Goal: Transaction & Acquisition: Purchase product/service

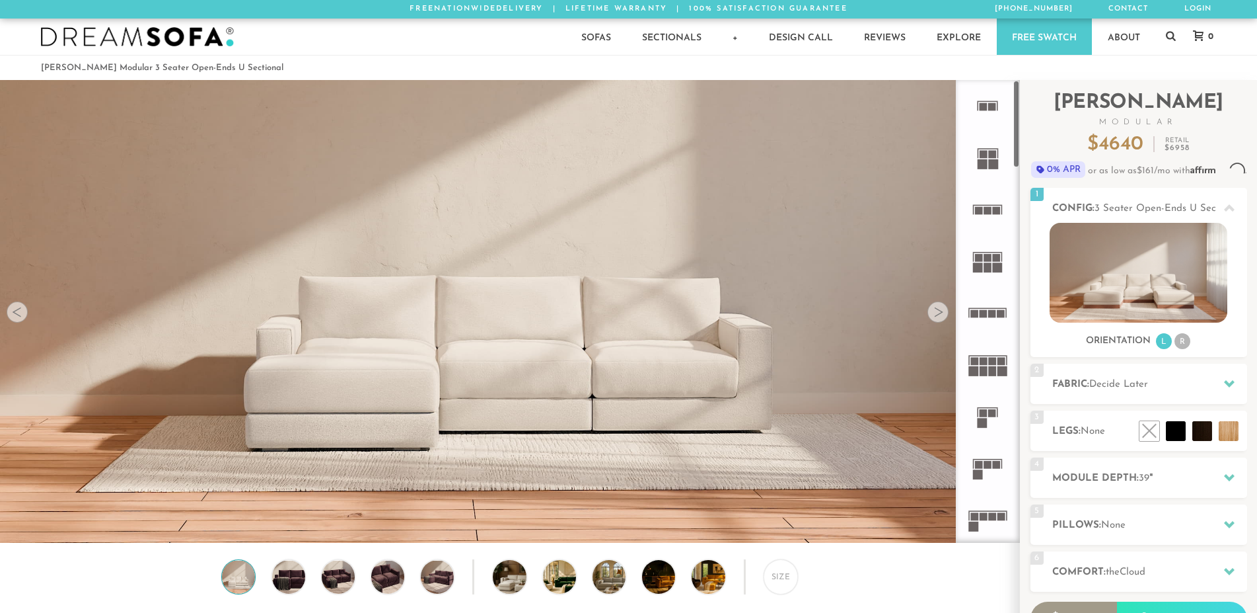
scroll to position [15467, 1246]
click at [1181, 341] on li "R" at bounding box center [1183, 341] width 16 height 16
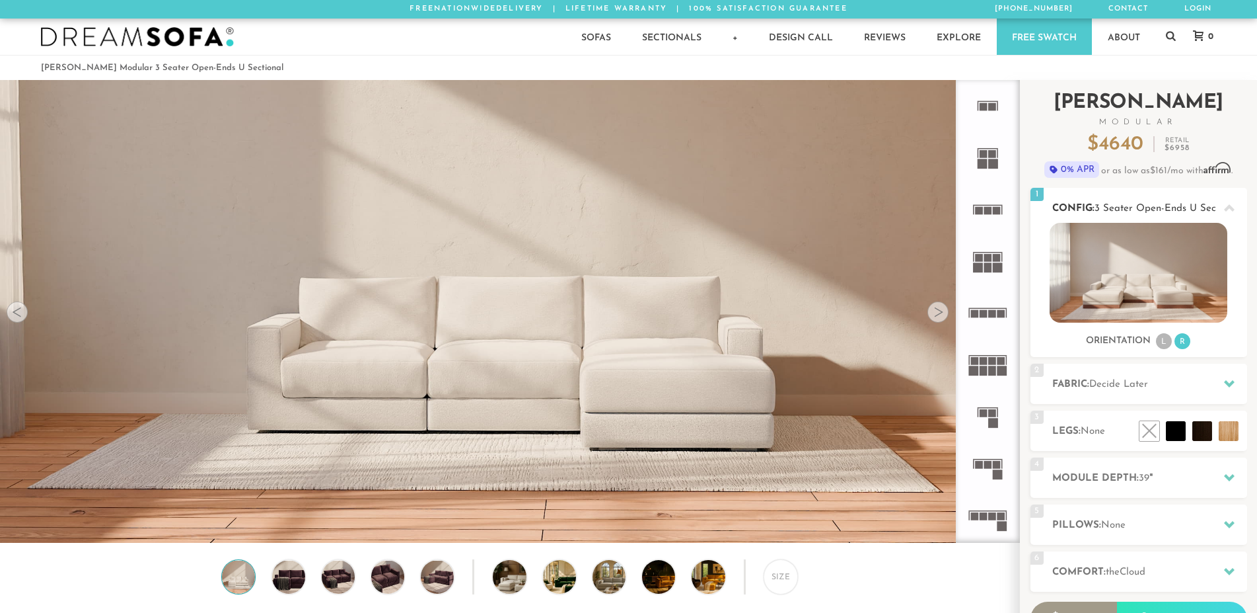
click at [1165, 341] on li "L" at bounding box center [1164, 341] width 16 height 16
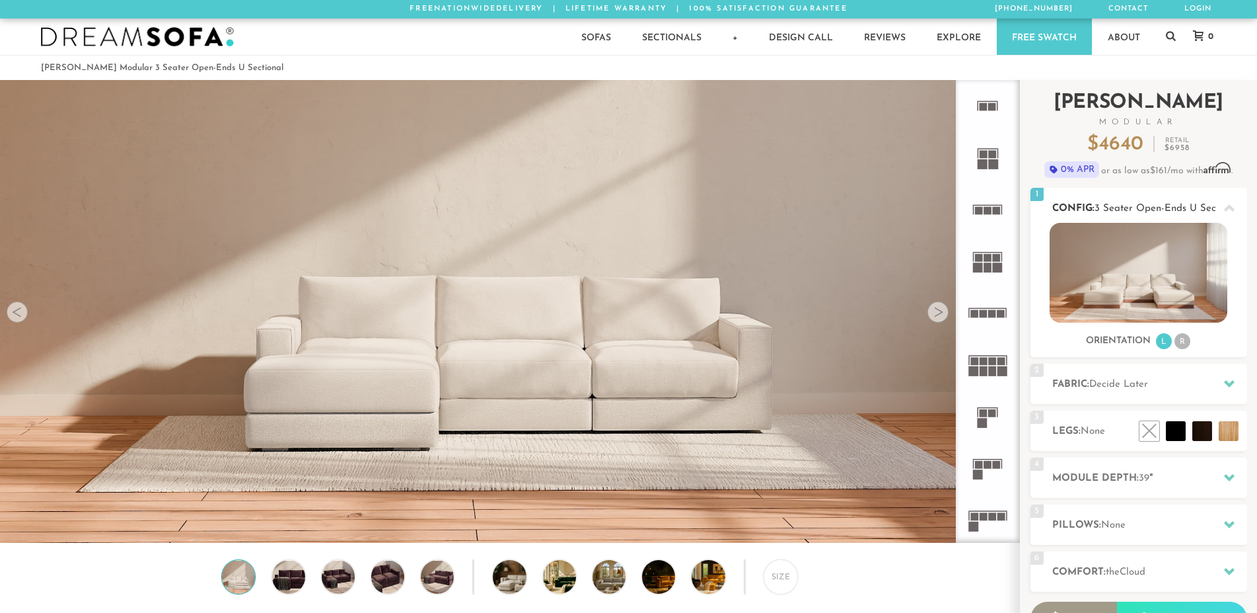
click at [1189, 340] on li "R" at bounding box center [1183, 341] width 16 height 16
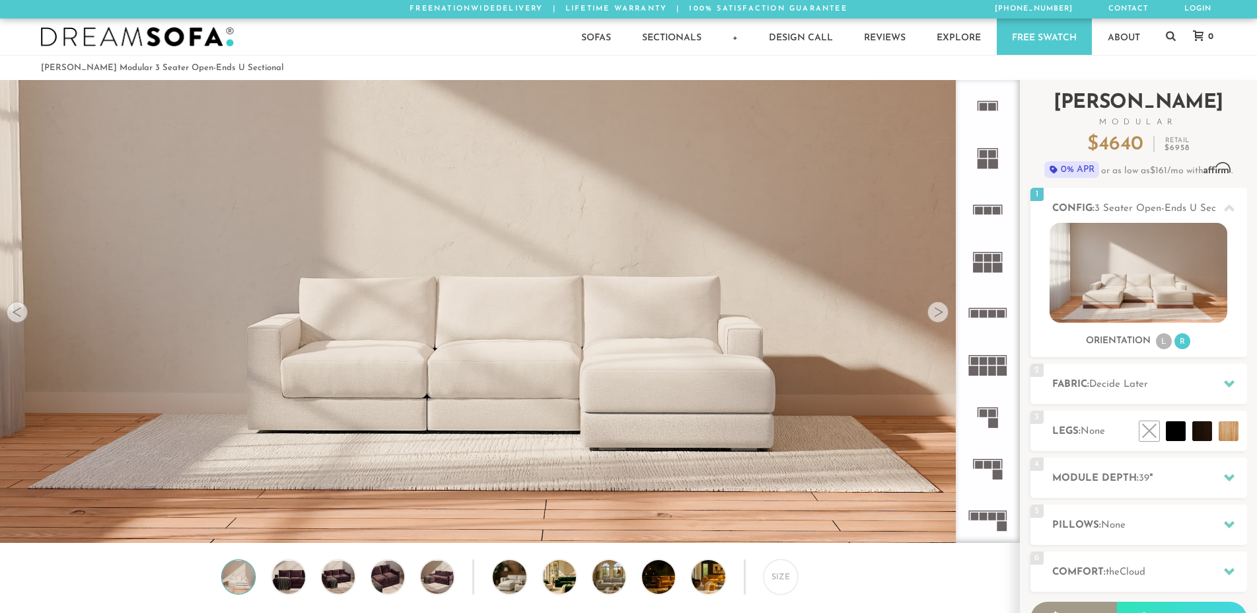
scroll to position [135, 0]
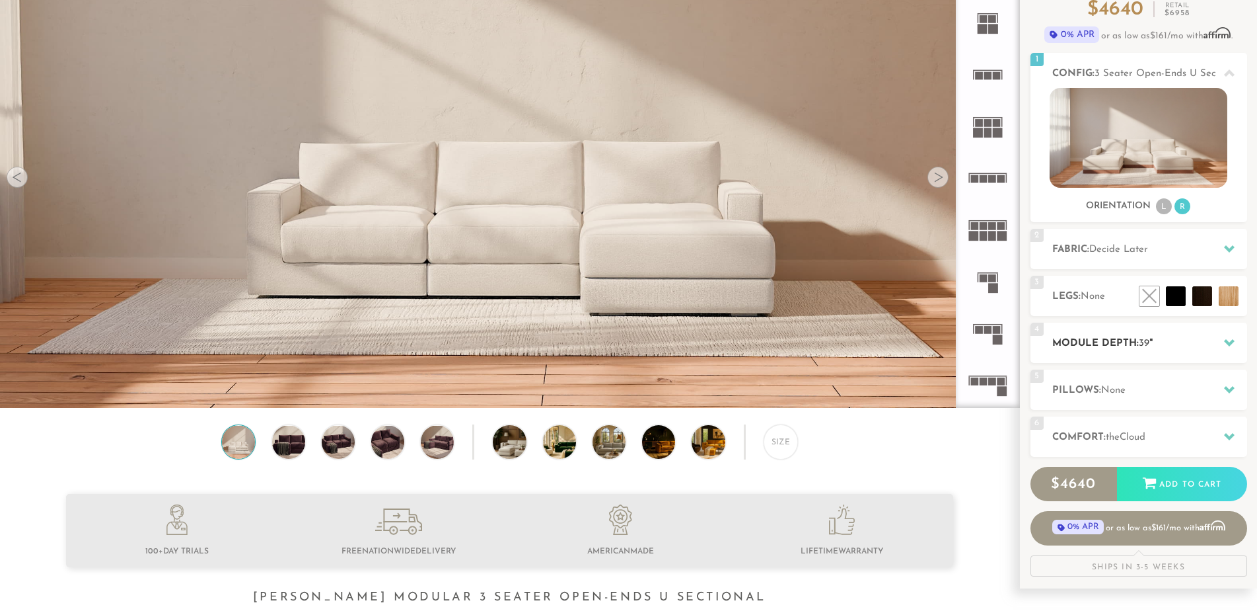
click at [1182, 343] on h2 "Module Depth: 39 "" at bounding box center [1150, 343] width 195 height 15
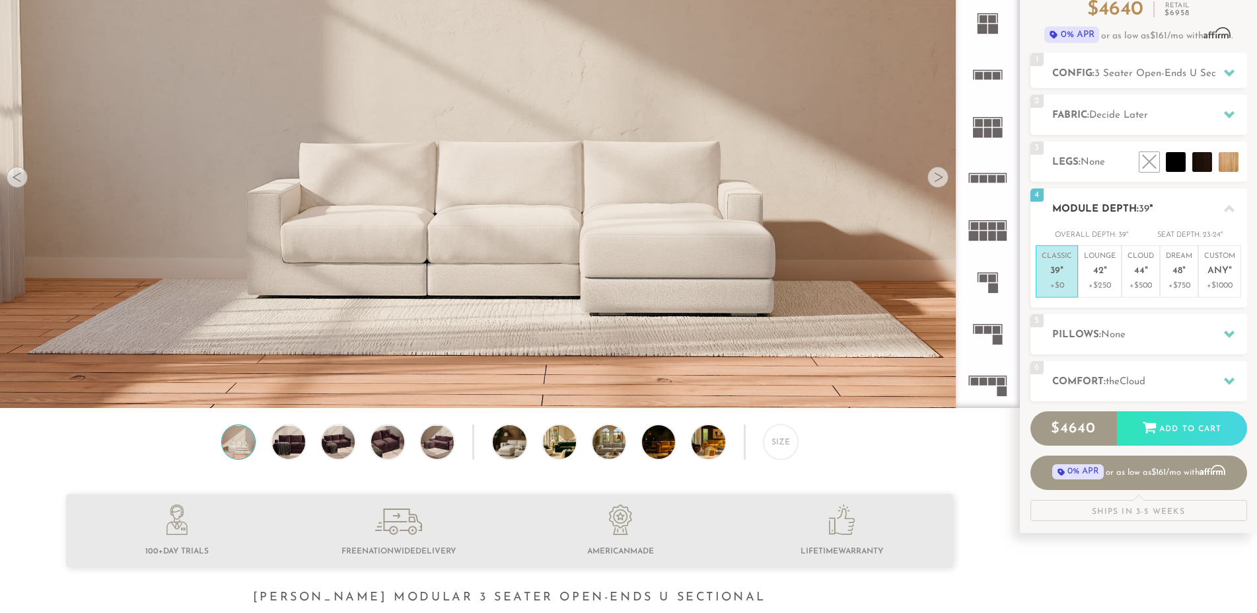
click at [1227, 205] on icon at bounding box center [1229, 209] width 11 height 11
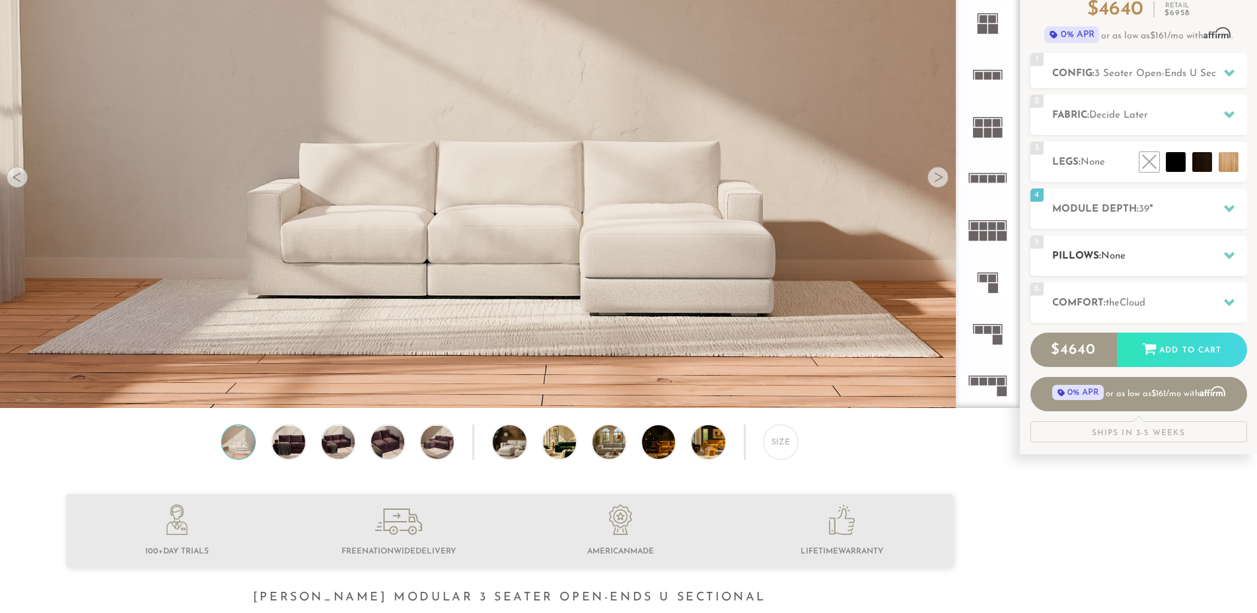
click at [1230, 259] on icon at bounding box center [1229, 255] width 11 height 11
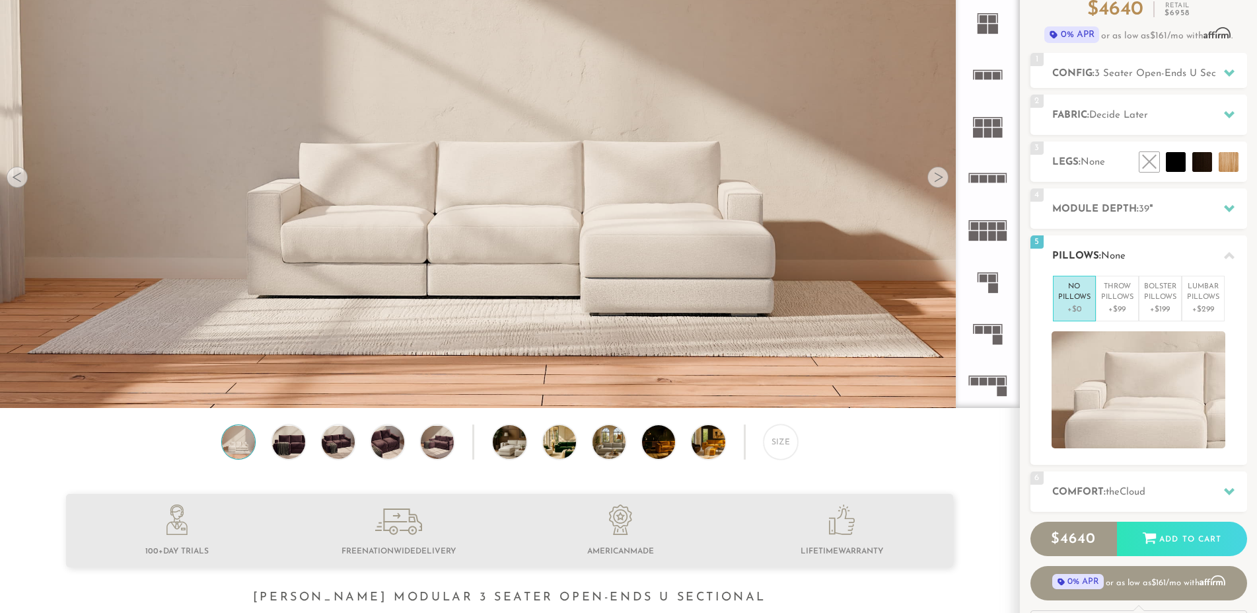
click at [1230, 259] on icon at bounding box center [1229, 255] width 11 height 11
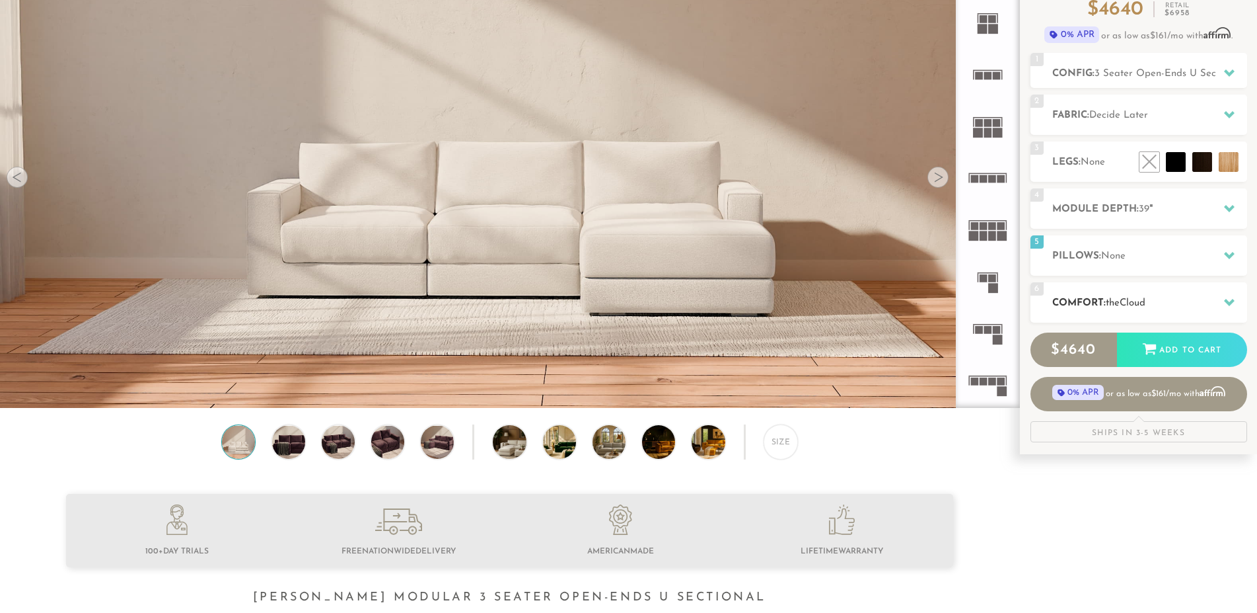
click at [1232, 301] on icon at bounding box center [1229, 302] width 11 height 7
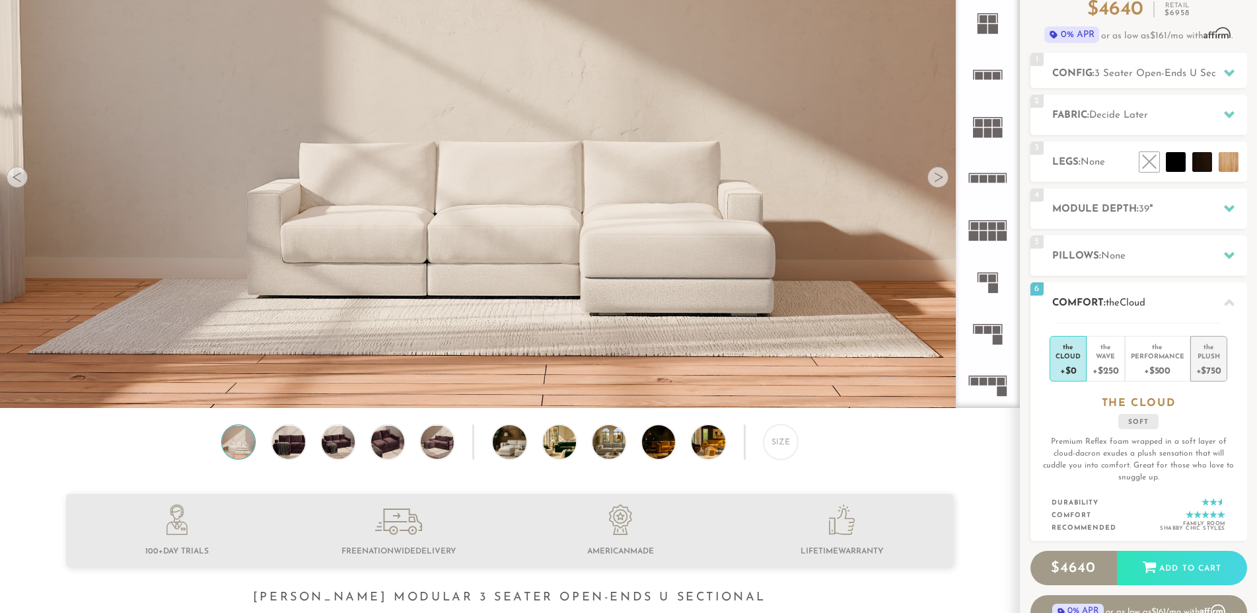
click at [1210, 350] on div "the" at bounding box center [1209, 344] width 25 height 13
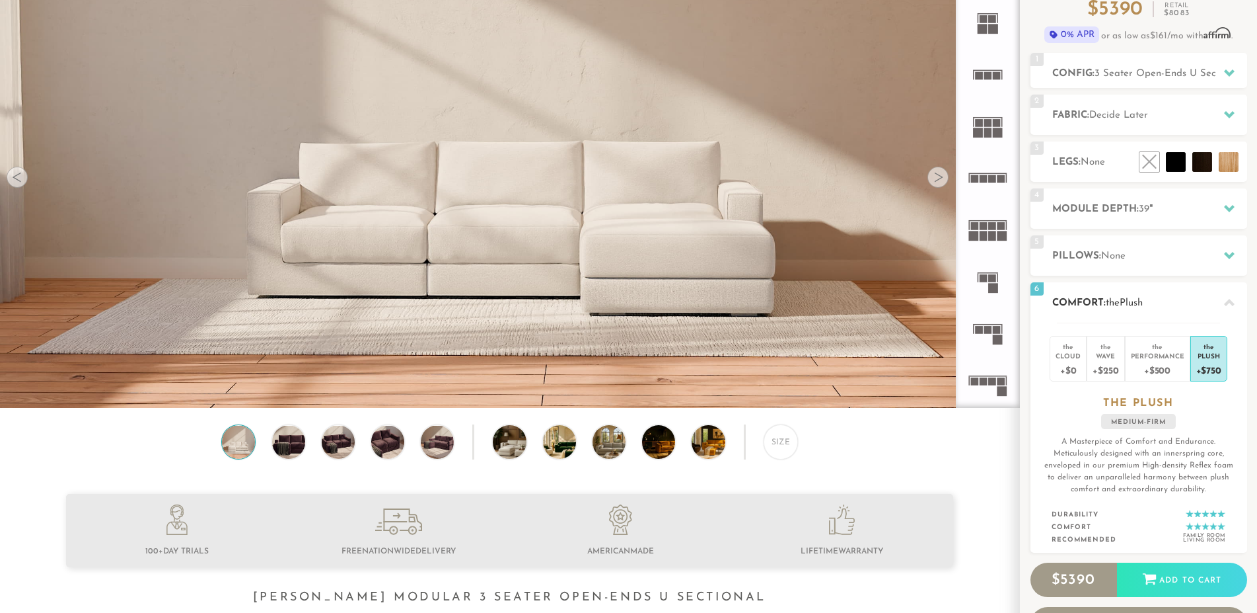
scroll to position [0, 0]
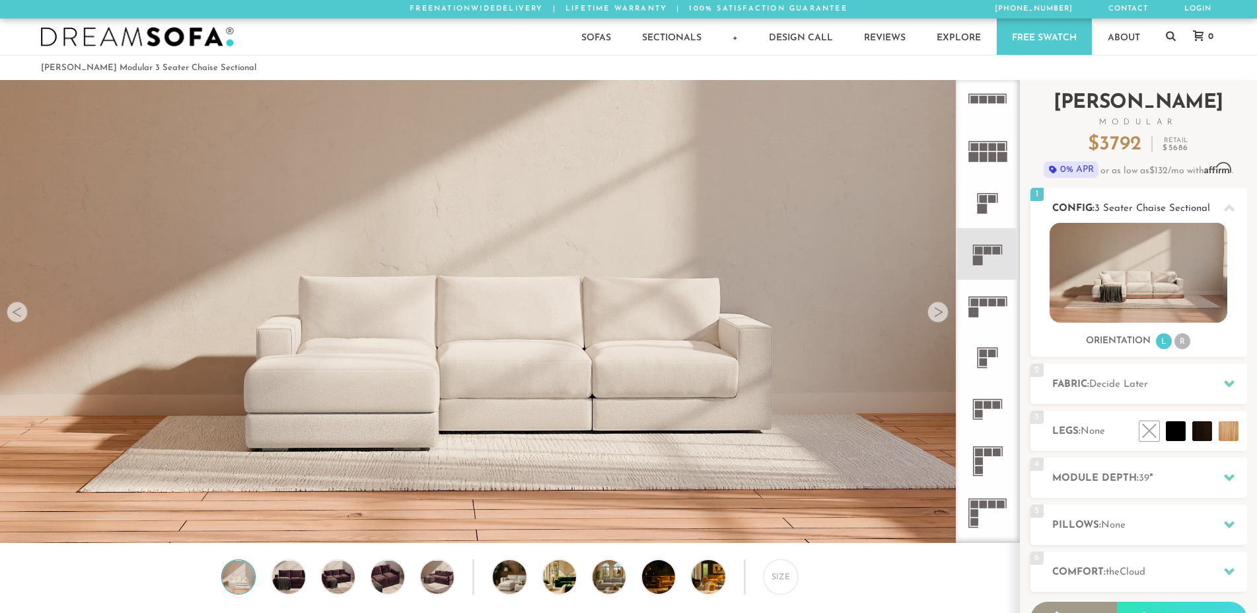
click at [1185, 340] on li "R" at bounding box center [1183, 341] width 16 height 16
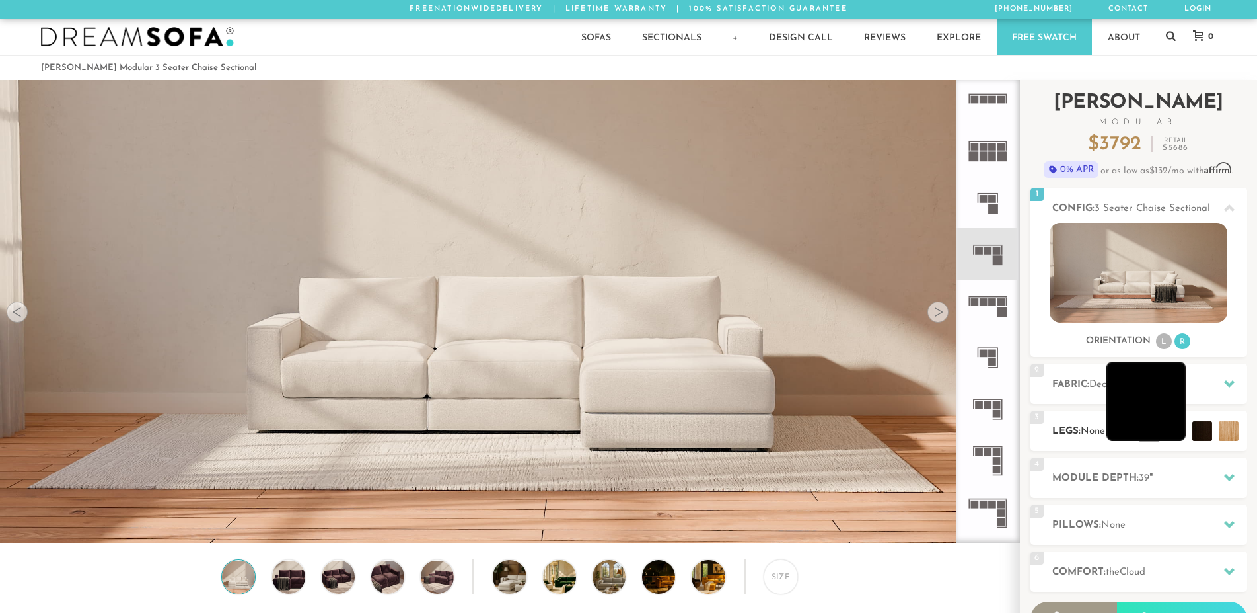
click at [1159, 426] on li at bounding box center [1146, 400] width 79 height 79
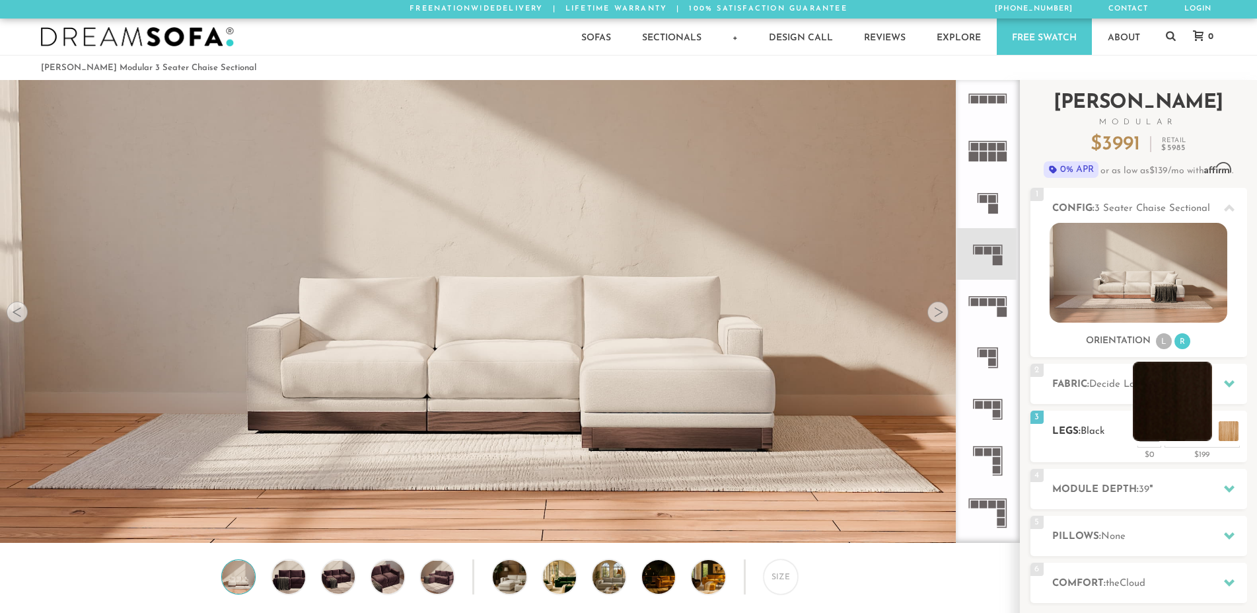
click at [1189, 426] on li at bounding box center [1172, 400] width 79 height 79
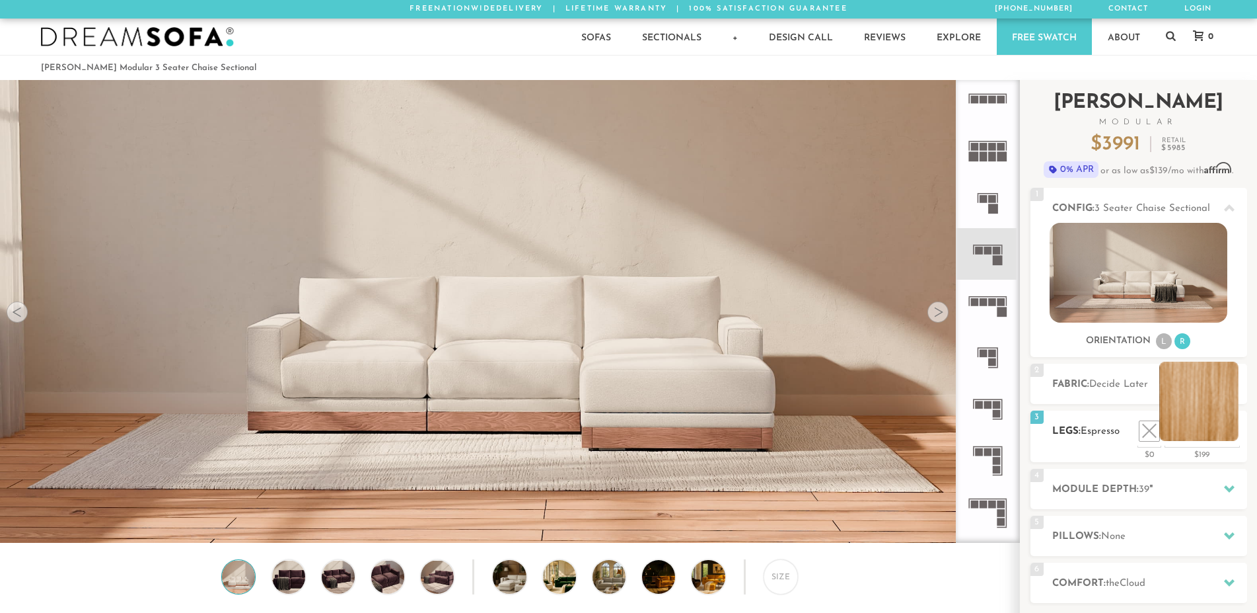
click at [1217, 426] on li at bounding box center [1199, 400] width 79 height 79
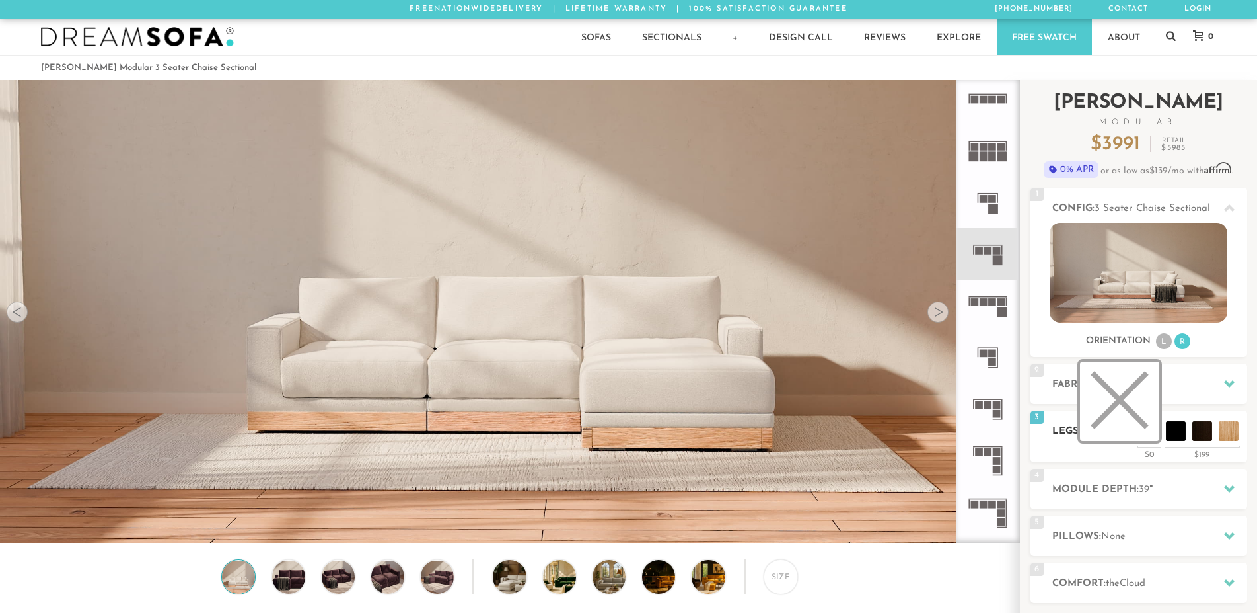
click at [1139, 428] on li at bounding box center [1119, 400] width 79 height 79
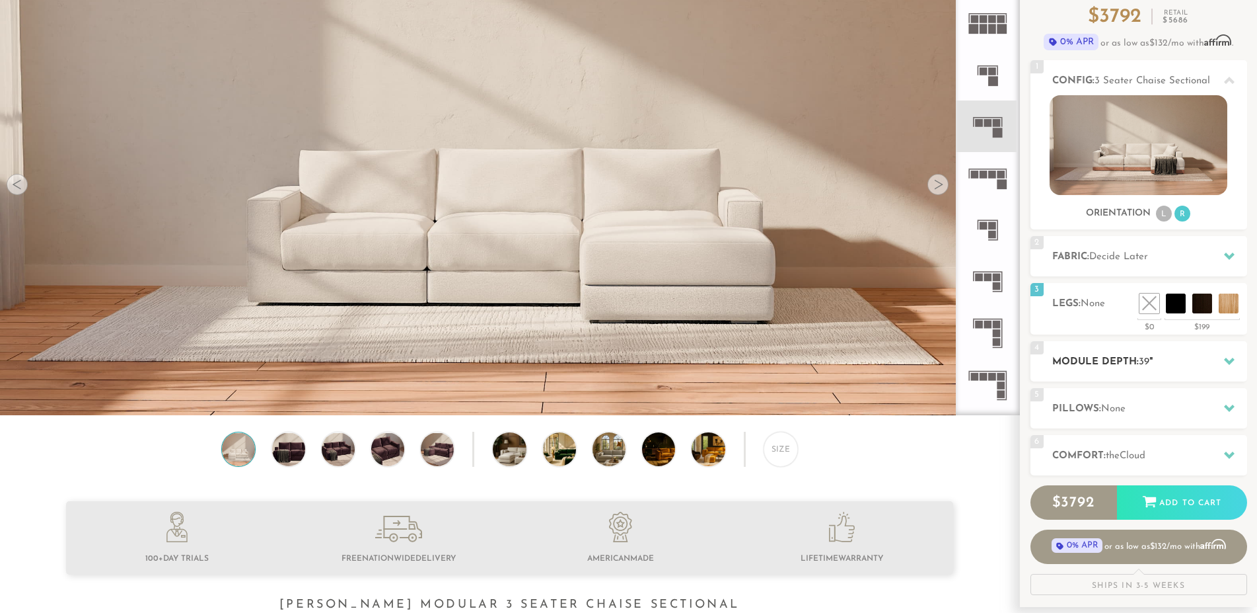
scroll to position [135, 0]
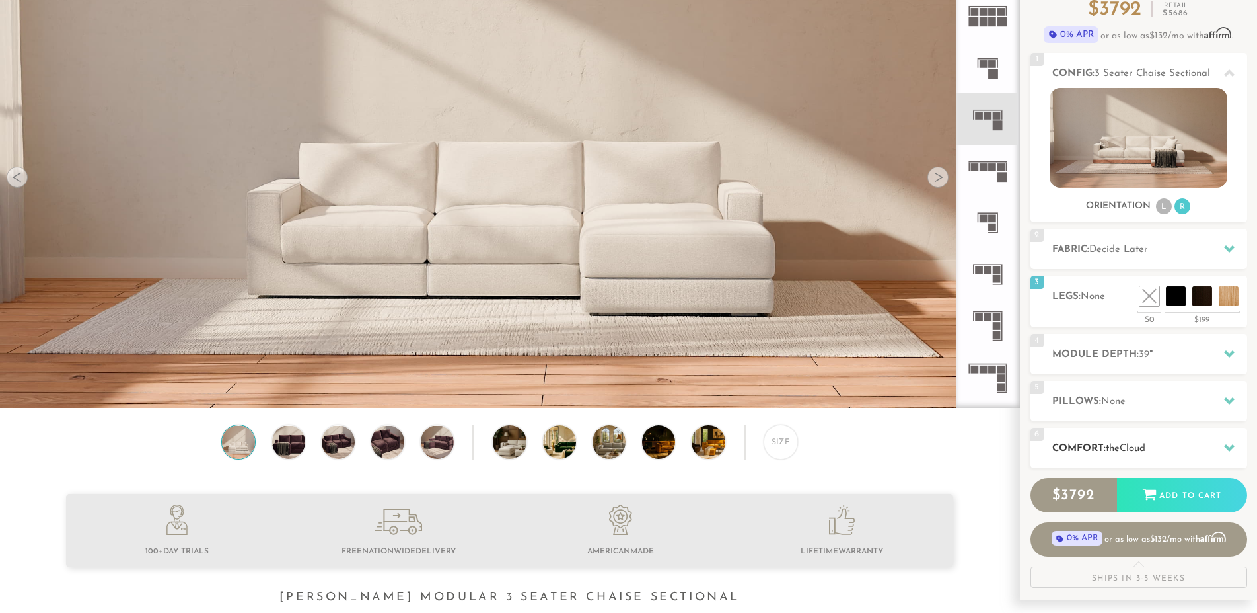
click at [1235, 441] on div at bounding box center [1230, 447] width 28 height 27
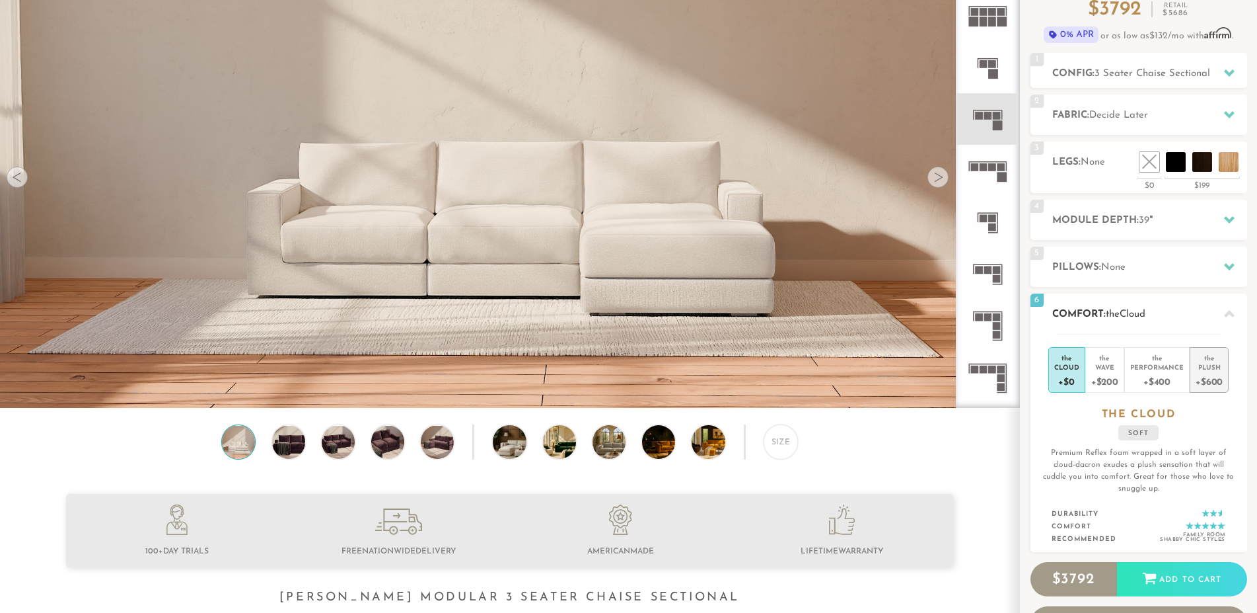
click at [1203, 377] on div "+$600" at bounding box center [1209, 380] width 27 height 19
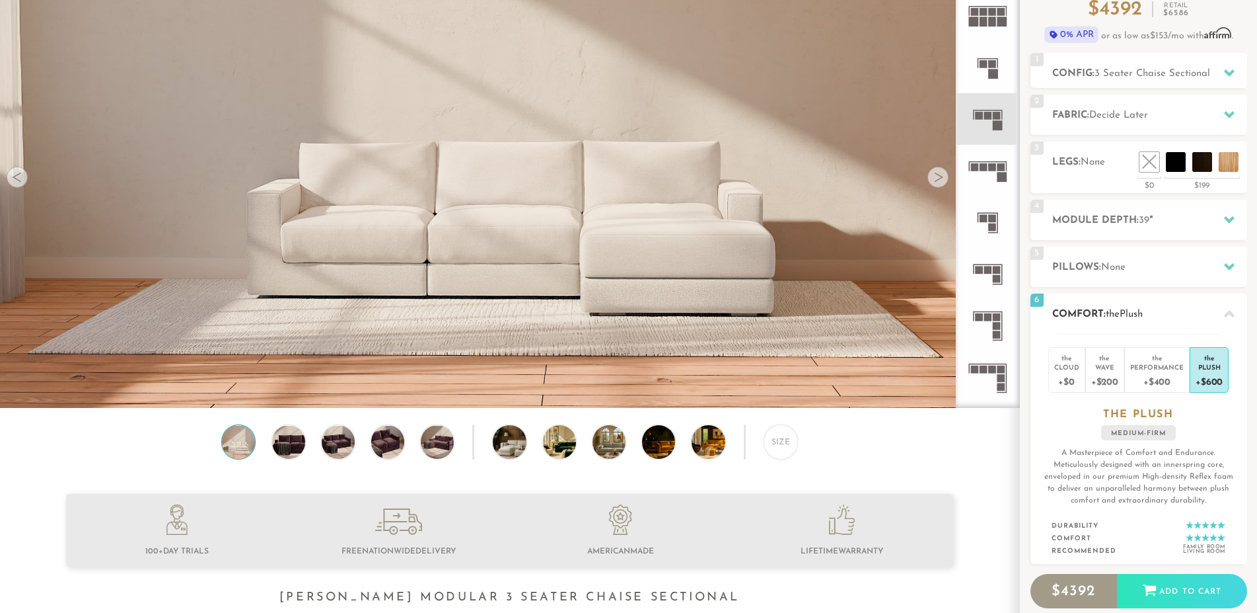
scroll to position [0, 0]
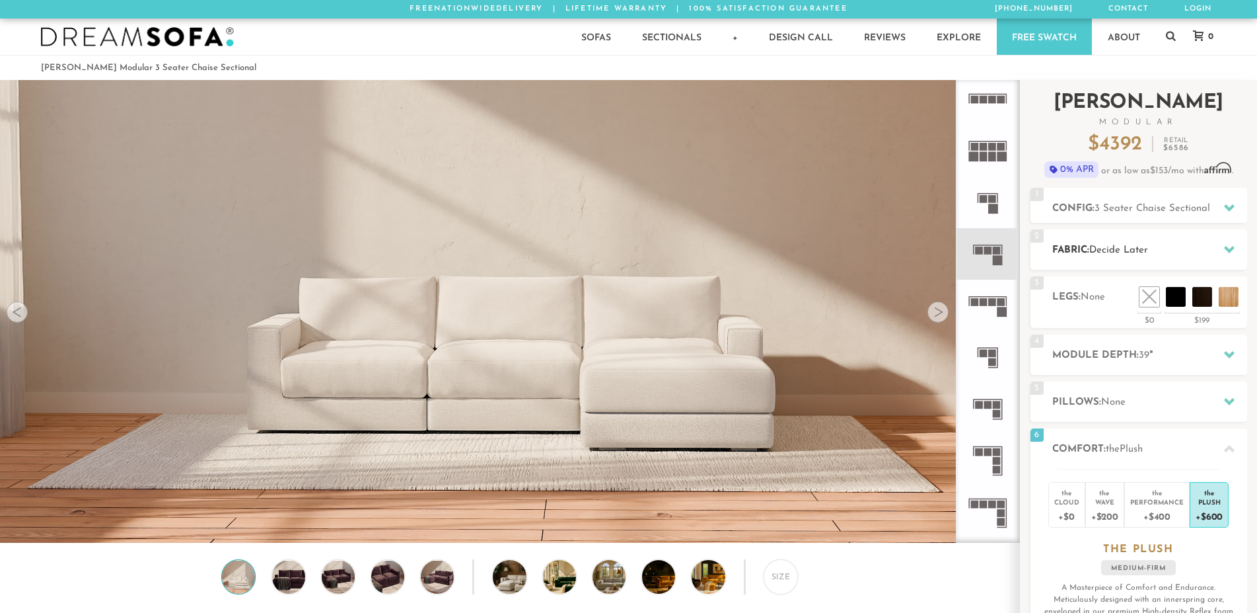
click at [1229, 244] on icon at bounding box center [1229, 249] width 11 height 11
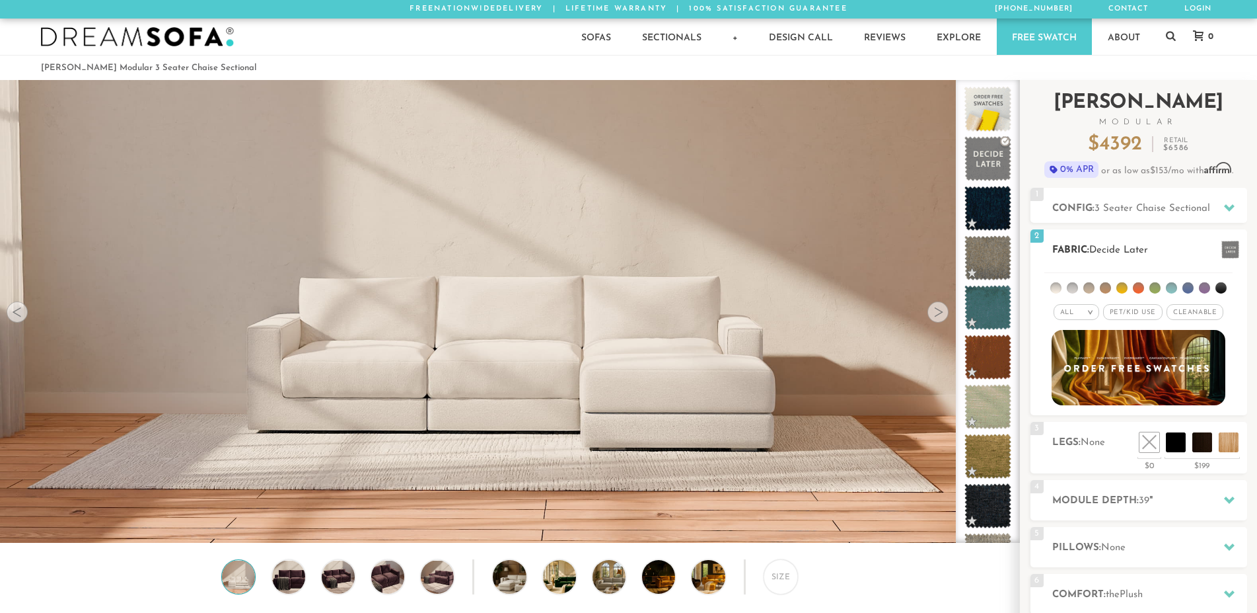
click at [1092, 309] on div "All >" at bounding box center [1077, 312] width 46 height 16
click at [1068, 346] on li "Tier" at bounding box center [1077, 347] width 46 height 19
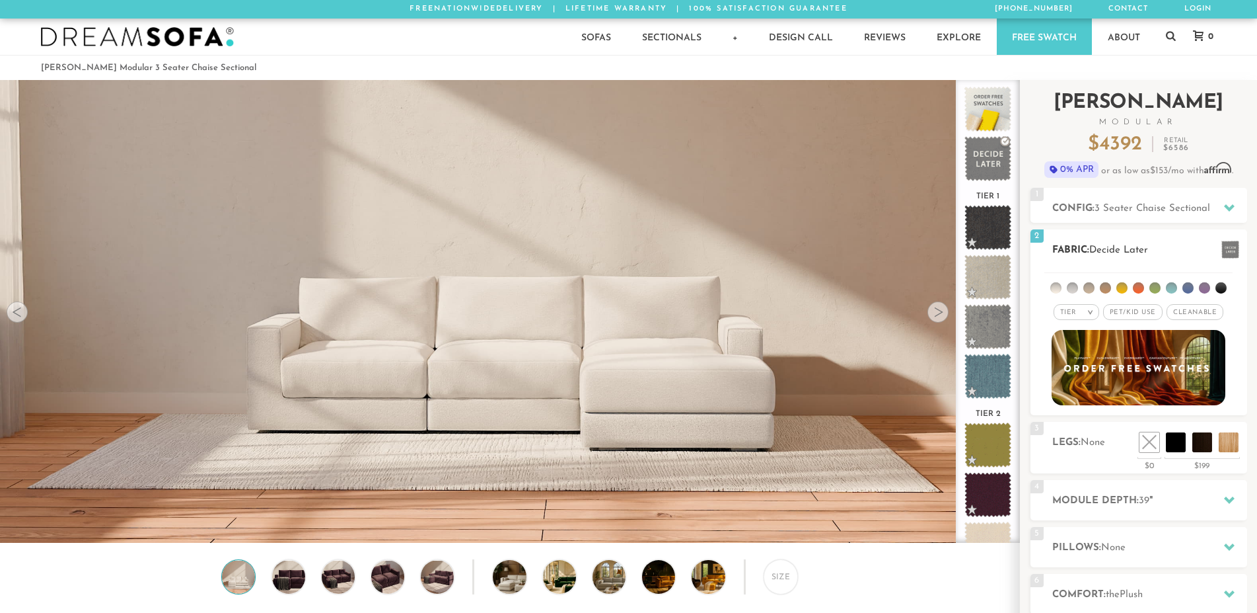
click at [1092, 312] on em ">" at bounding box center [1091, 312] width 10 height 7
click at [1066, 406] on li "Durable" at bounding box center [1077, 405] width 46 height 19
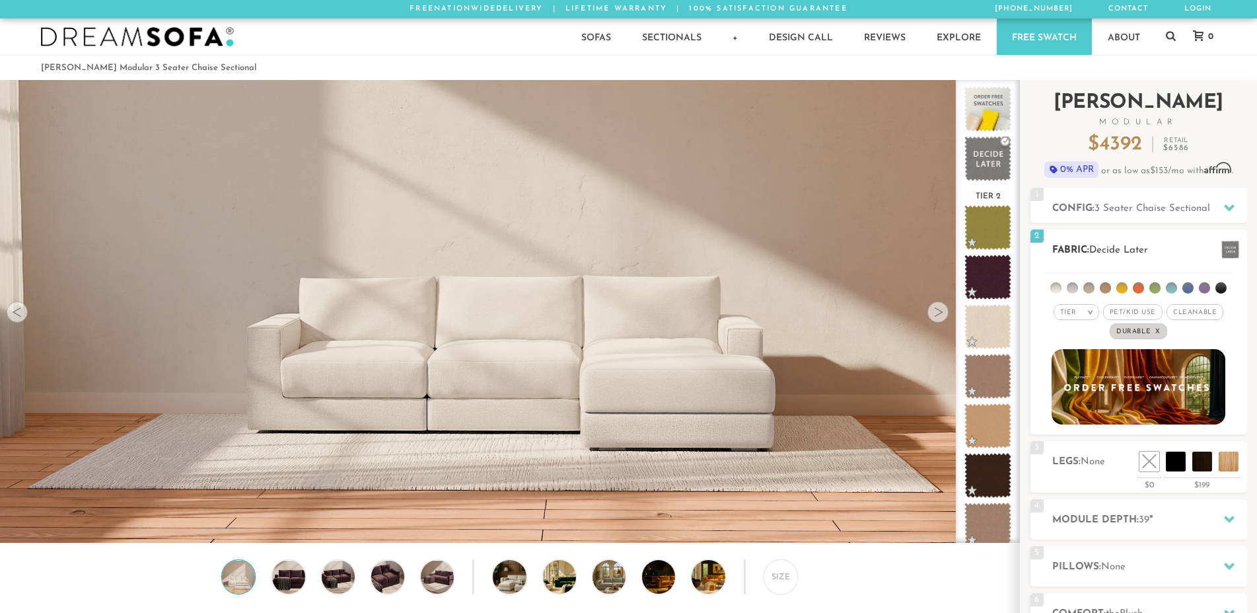
click at [1137, 312] on span "Pet/Kid Use x" at bounding box center [1132, 312] width 59 height 16
click at [1195, 309] on span "Cleanable x" at bounding box center [1200, 312] width 57 height 16
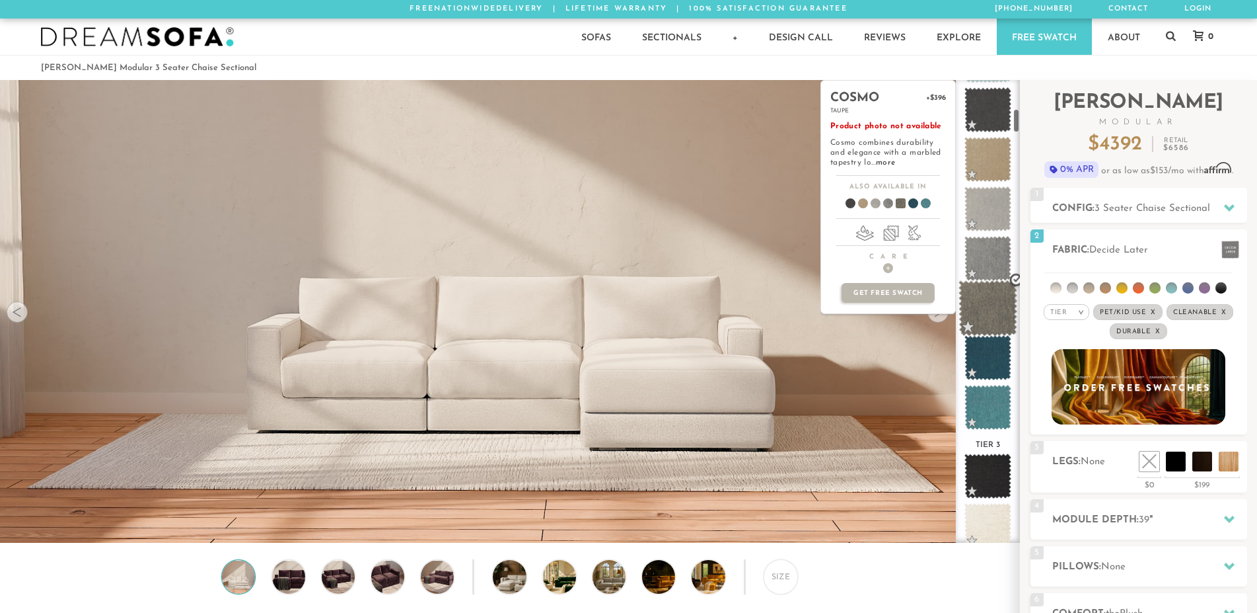
scroll to position [500, 0]
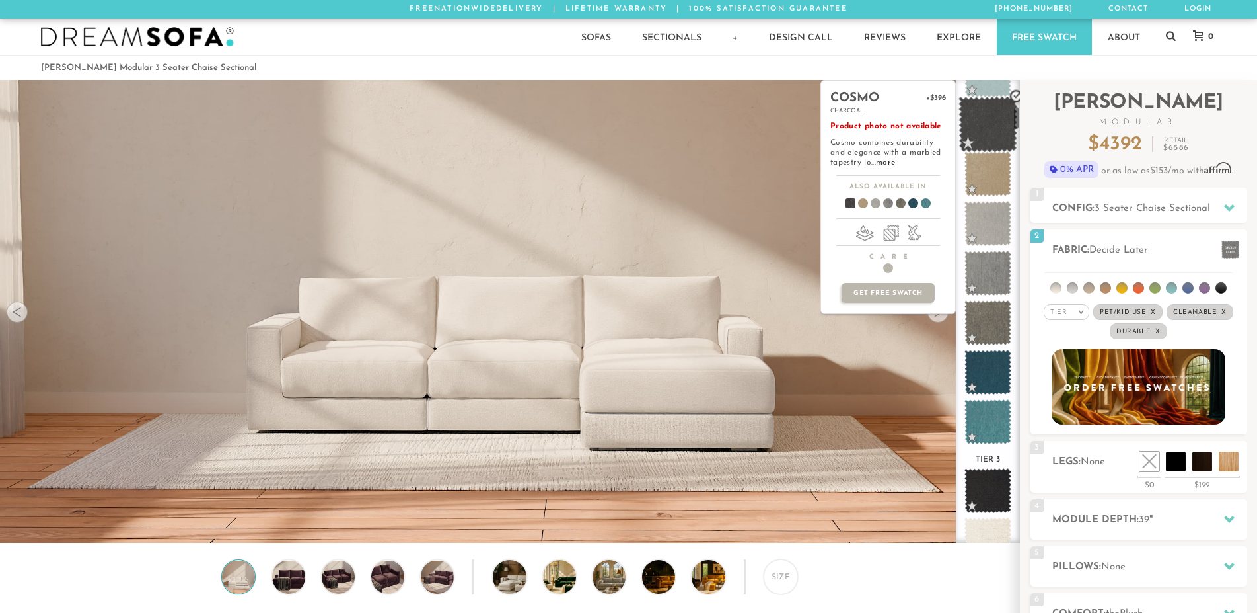
click at [984, 127] on span at bounding box center [988, 124] width 59 height 56
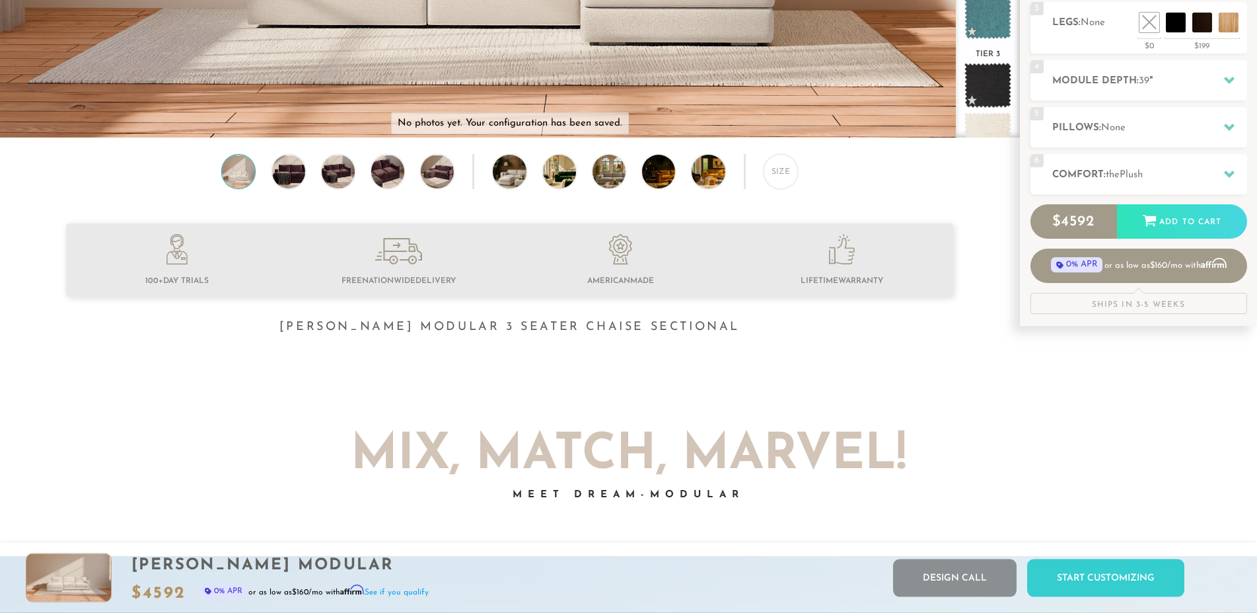
scroll to position [404, 0]
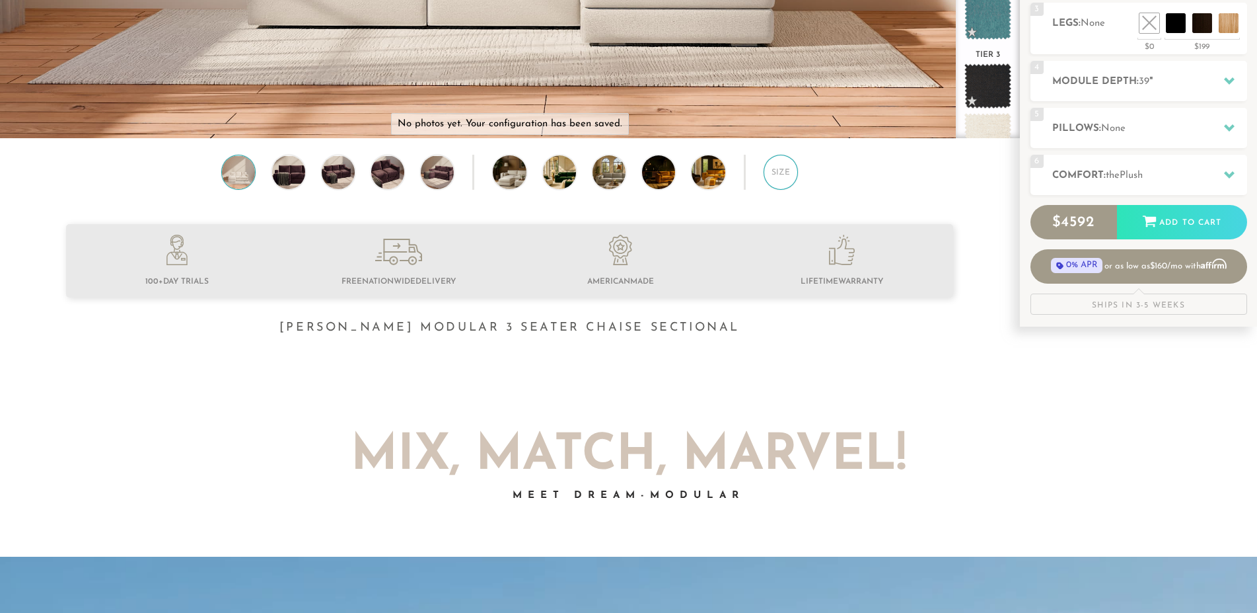
click at [789, 185] on div "Size" at bounding box center [781, 172] width 34 height 34
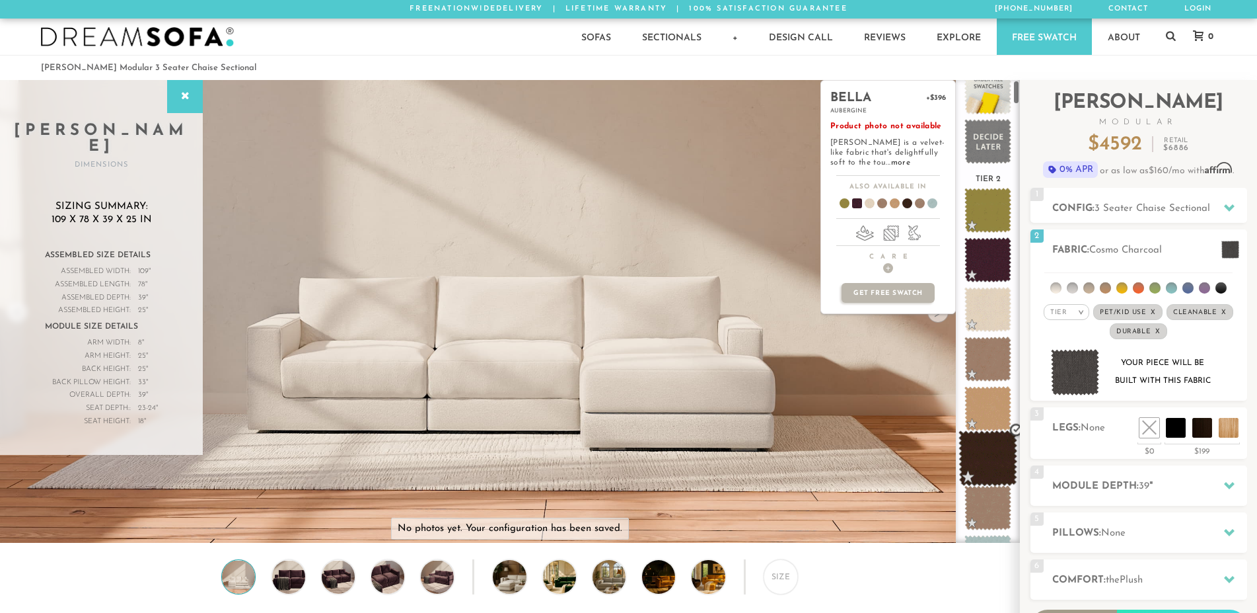
scroll to position [0, 0]
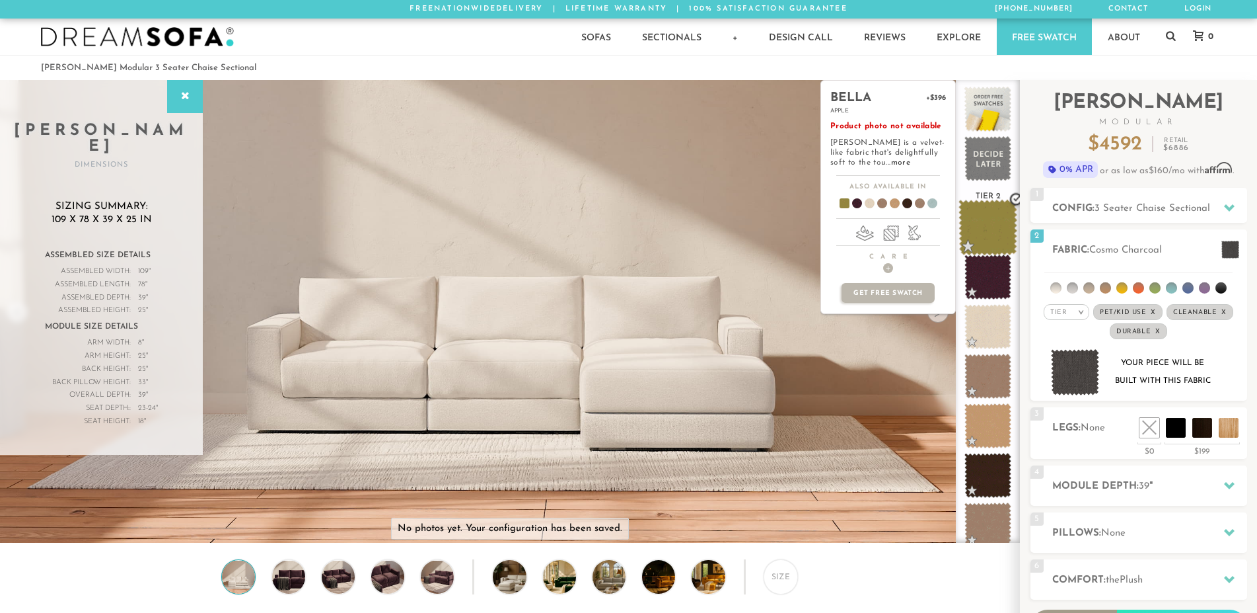
click at [997, 227] on span at bounding box center [988, 228] width 59 height 56
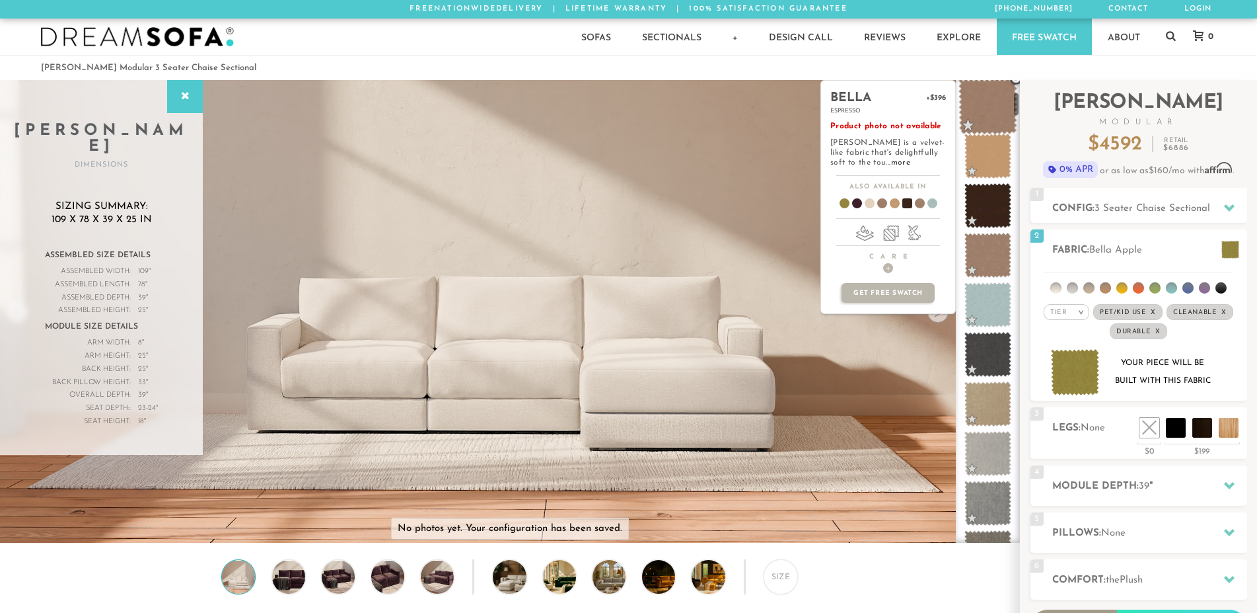
scroll to position [285, 0]
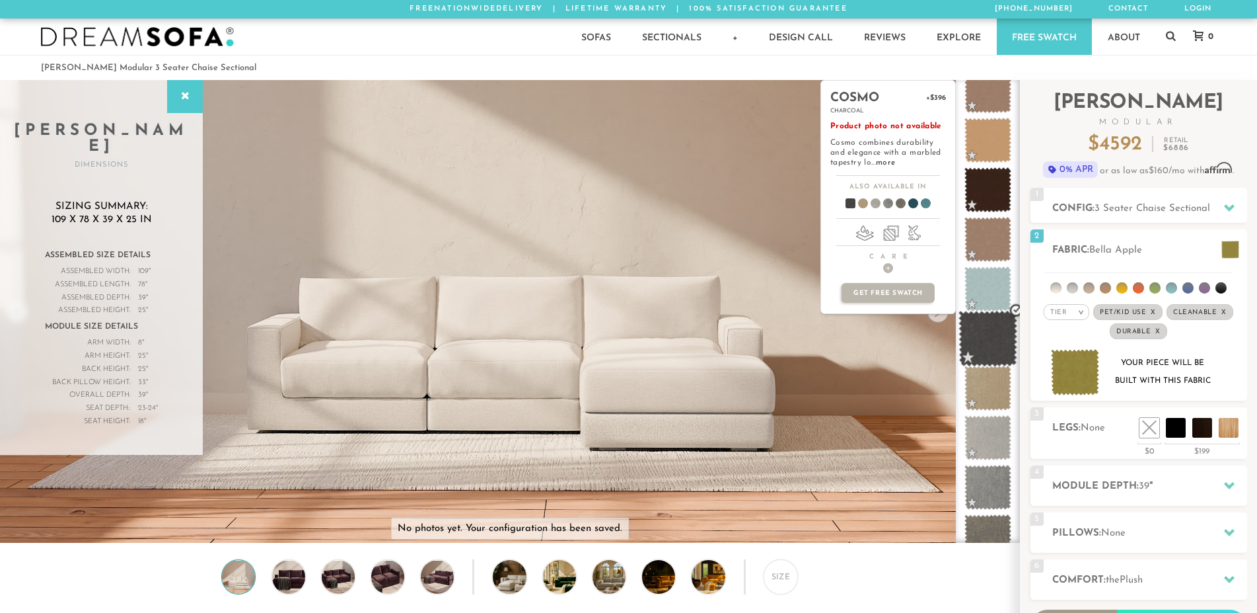
click at [996, 322] on span at bounding box center [988, 339] width 59 height 56
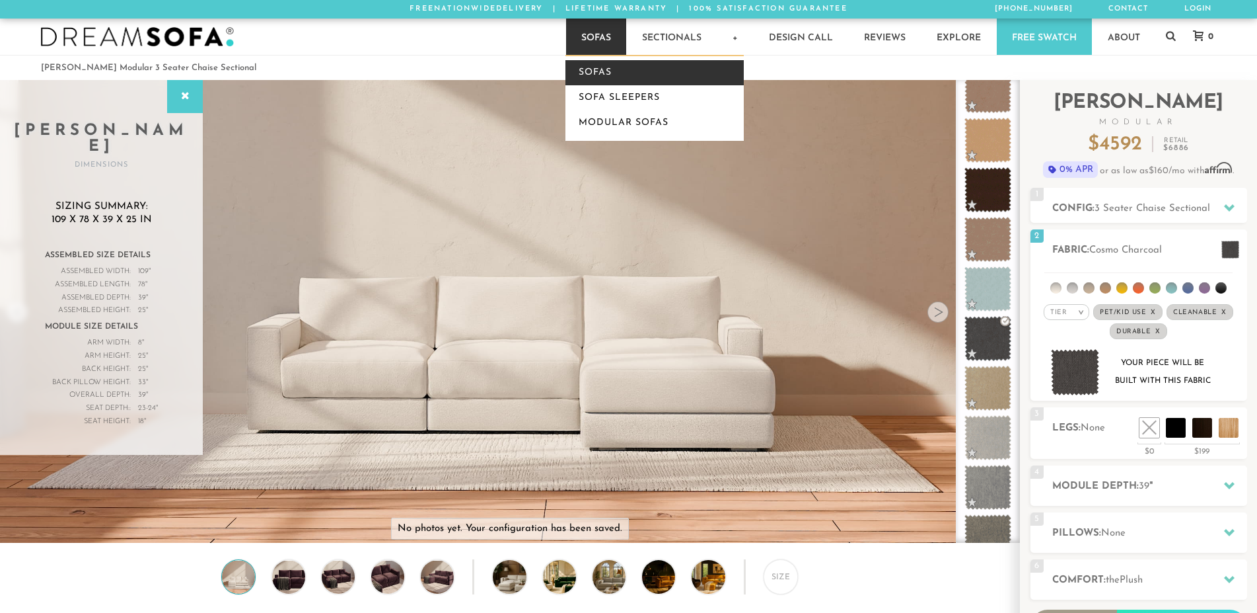
click at [593, 74] on link "Sofas" at bounding box center [655, 72] width 178 height 25
